Goal: Information Seeking & Learning: Learn about a topic

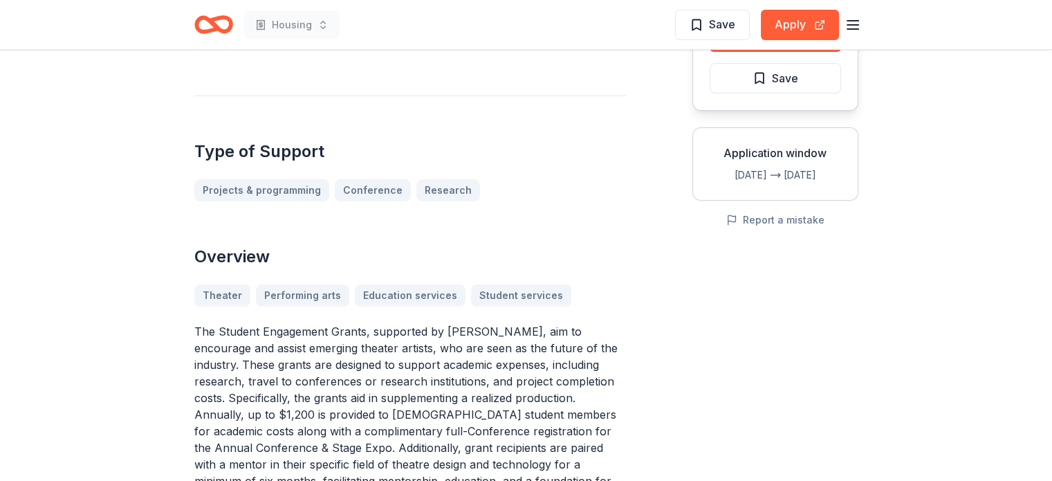
scroll to position [208, 0]
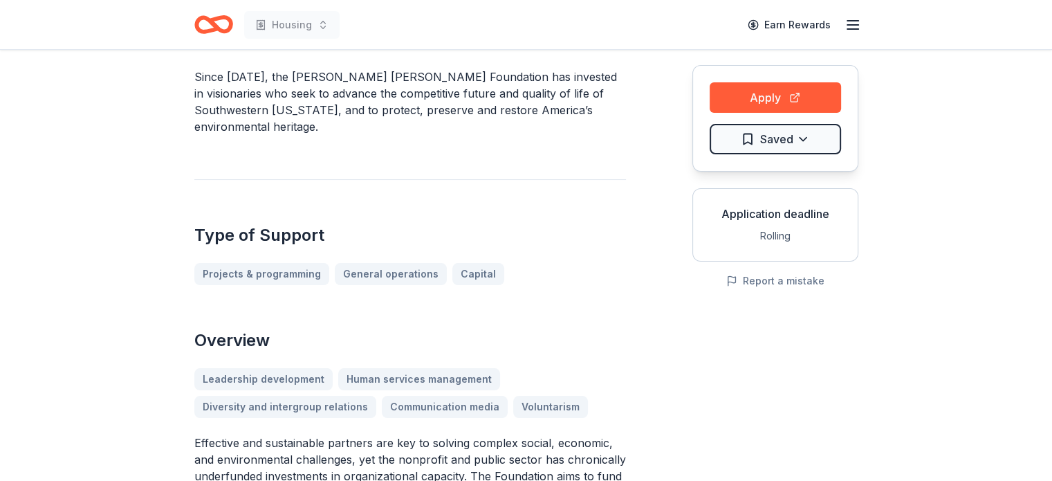
scroll to position [138, 0]
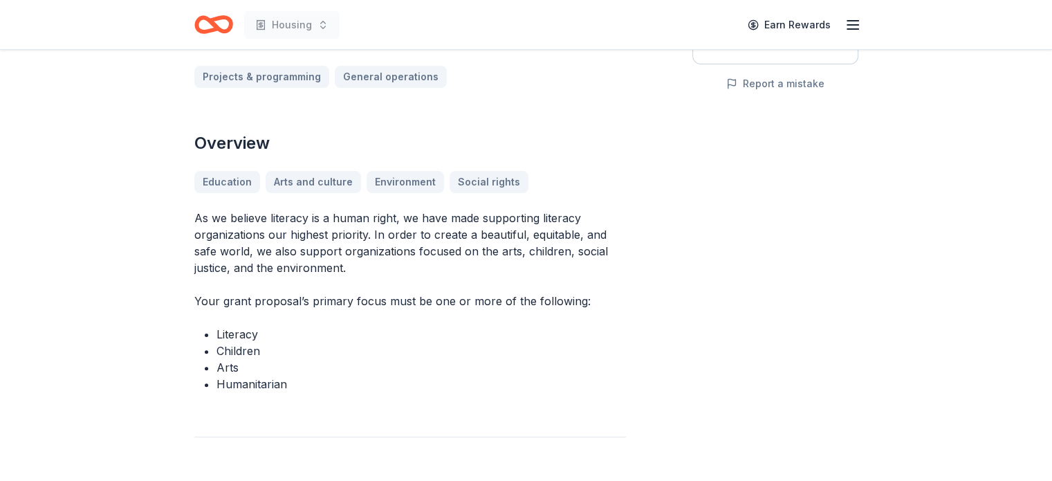
scroll to position [346, 0]
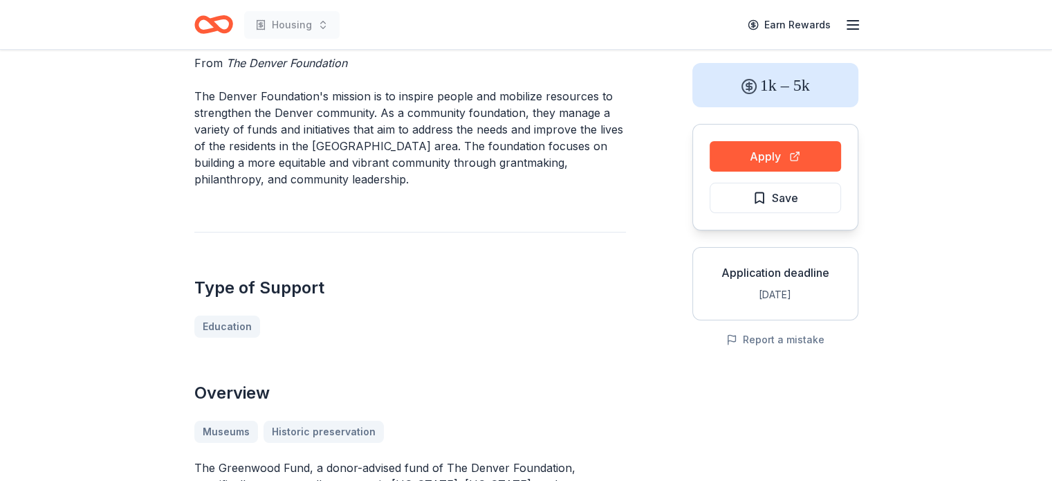
scroll to position [138, 0]
